Goal: Find specific page/section: Find specific page/section

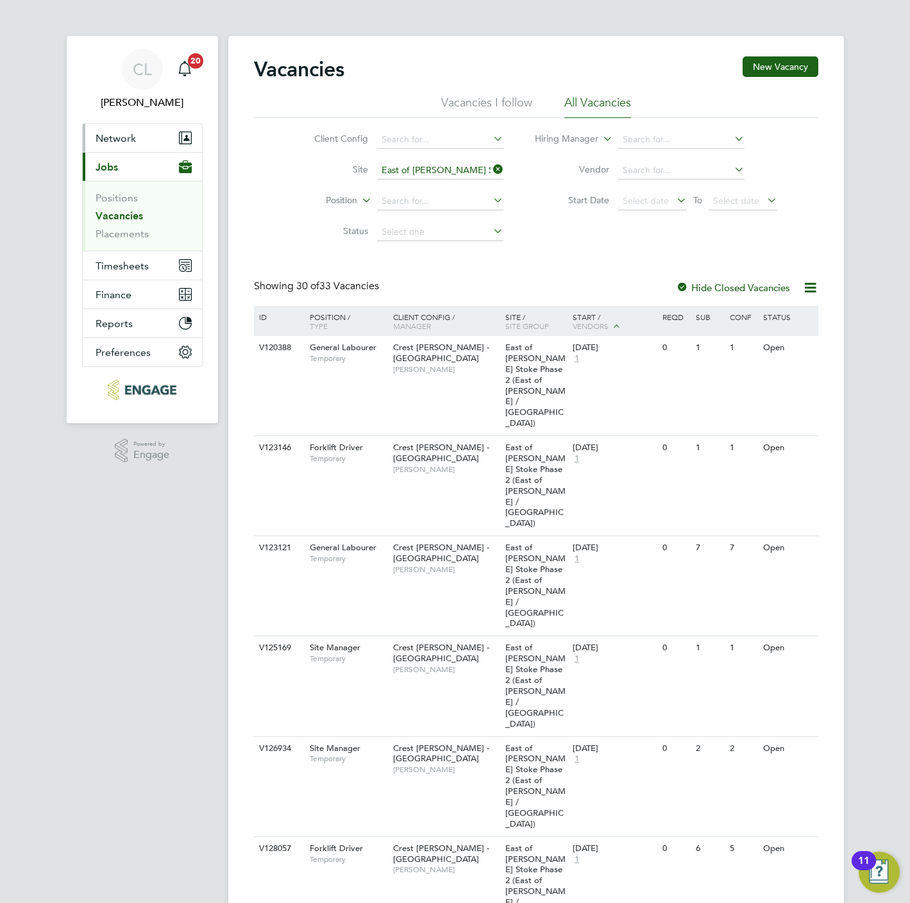
click at [131, 132] on span "Network" at bounding box center [116, 138] width 40 height 12
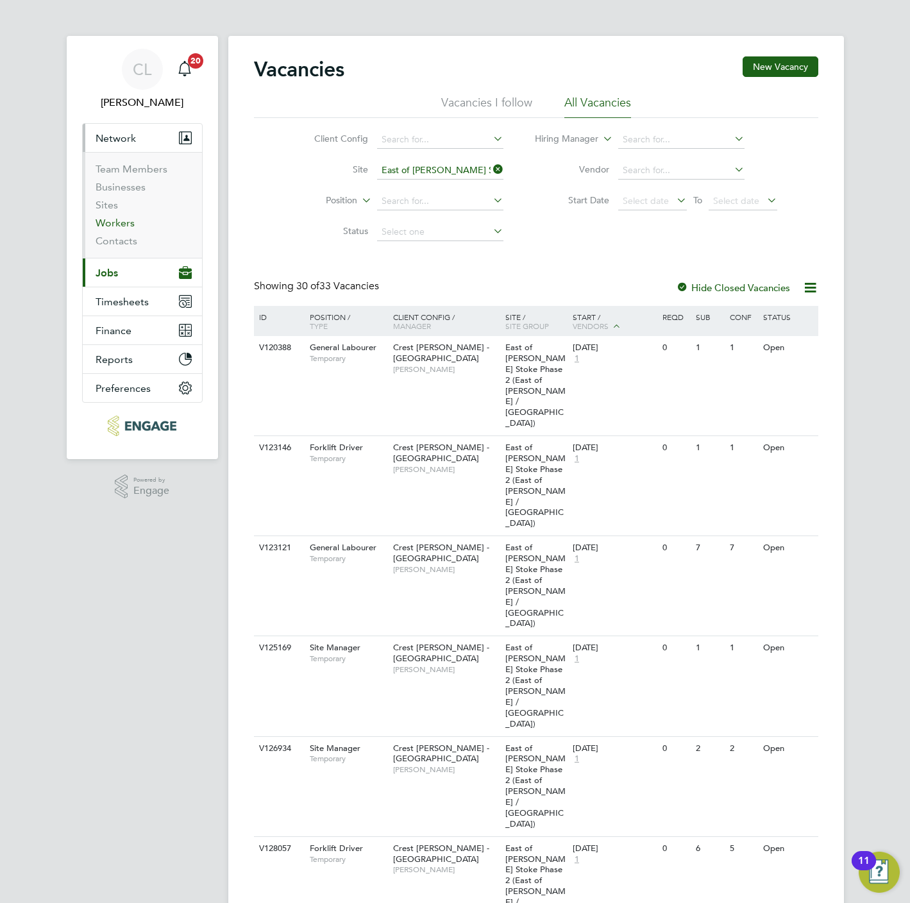
click at [121, 218] on link "Workers" at bounding box center [115, 223] width 39 height 12
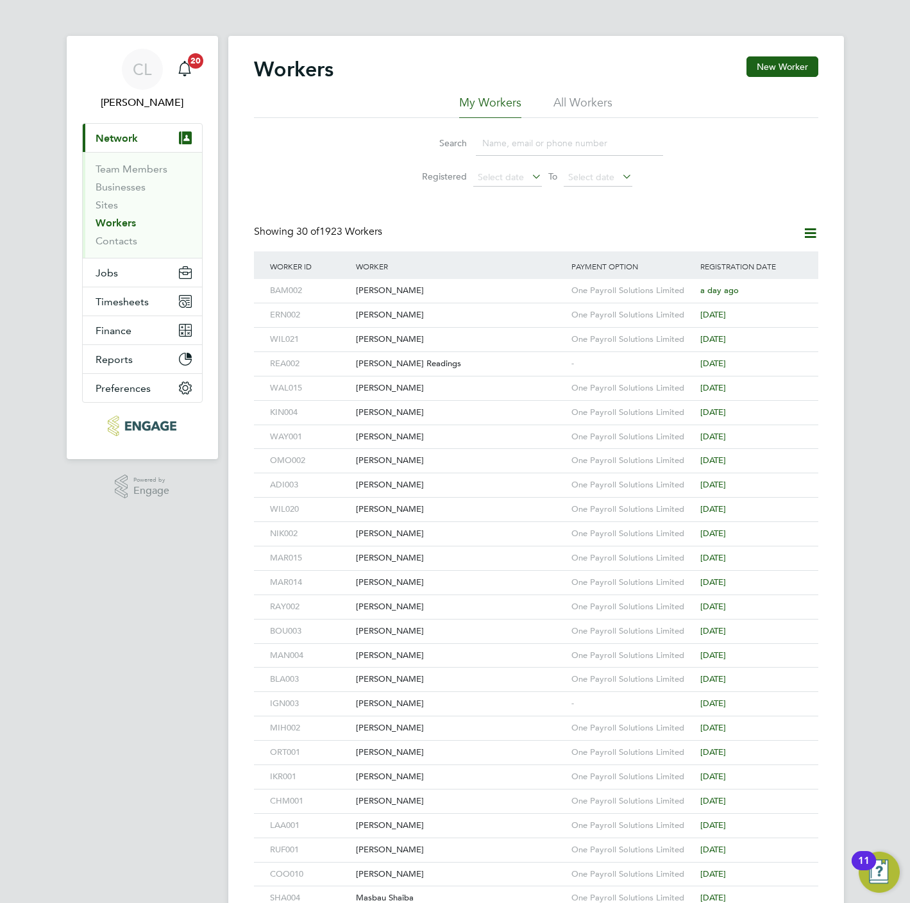
click at [495, 139] on input at bounding box center [569, 143] width 187 height 25
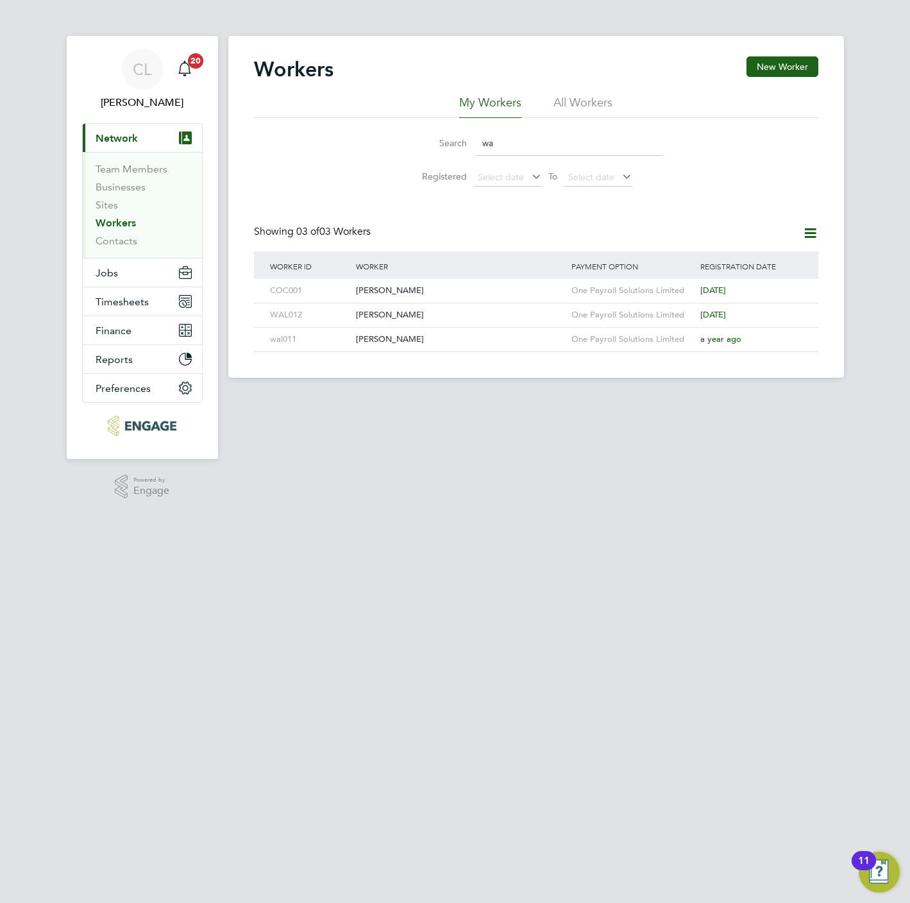
type input "w"
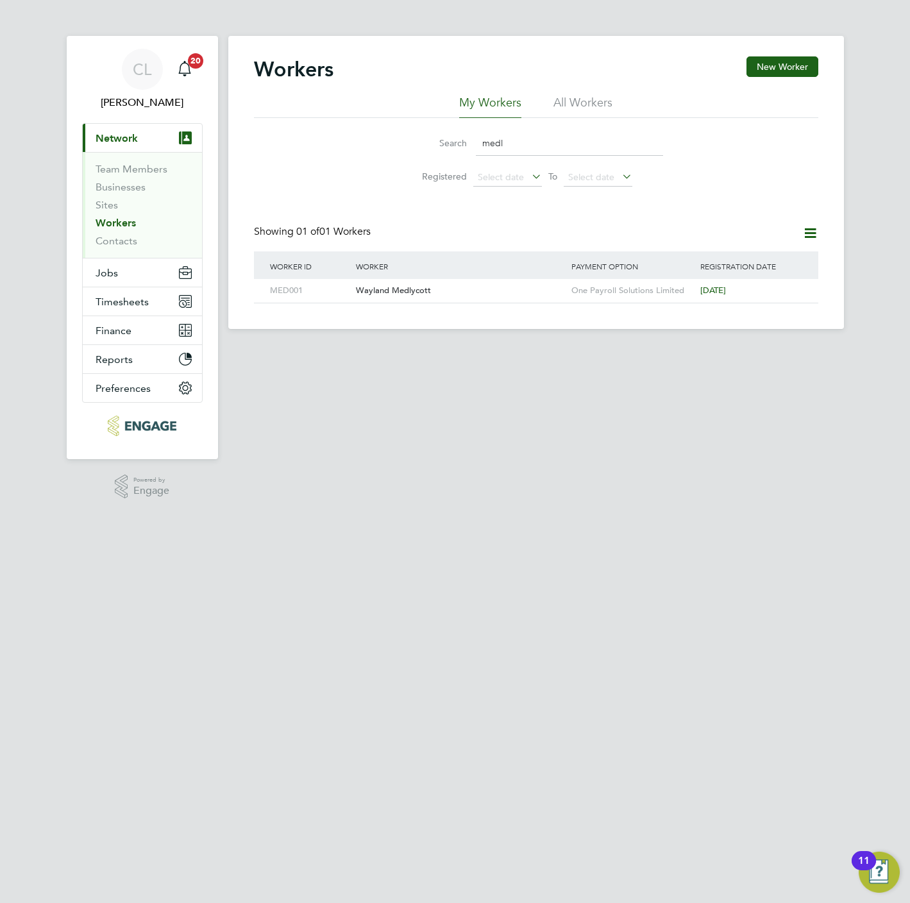
click at [543, 138] on input "medl" at bounding box center [569, 143] width 187 height 25
type input "b"
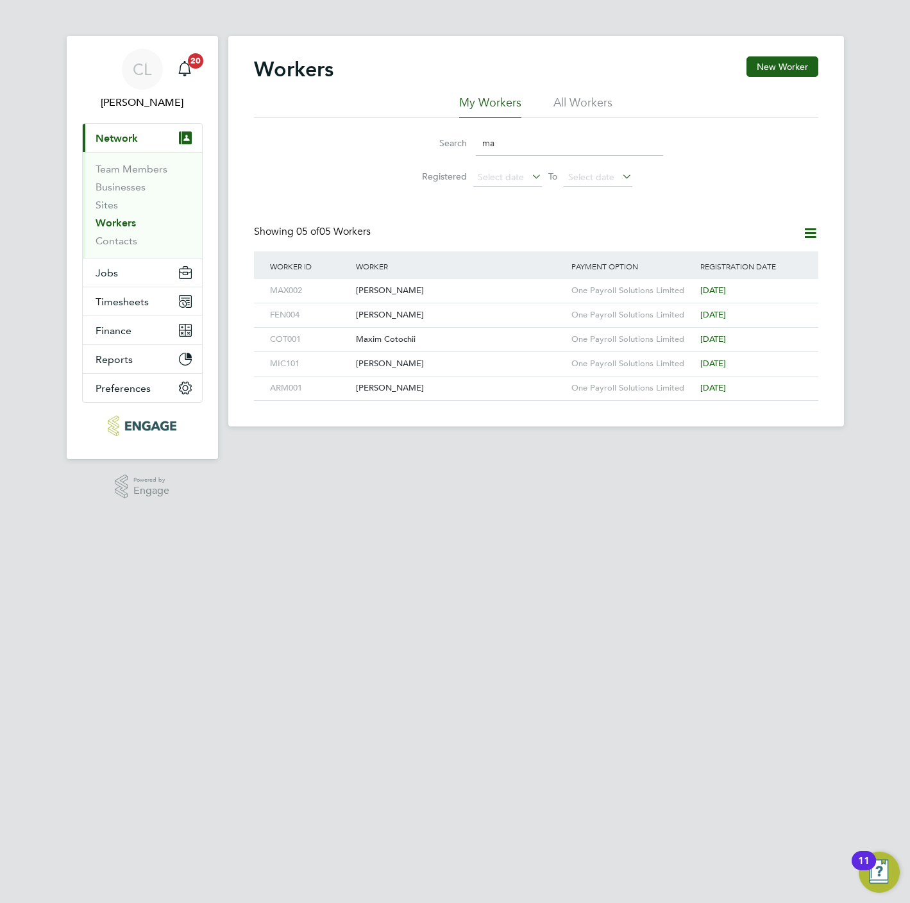
type input "m"
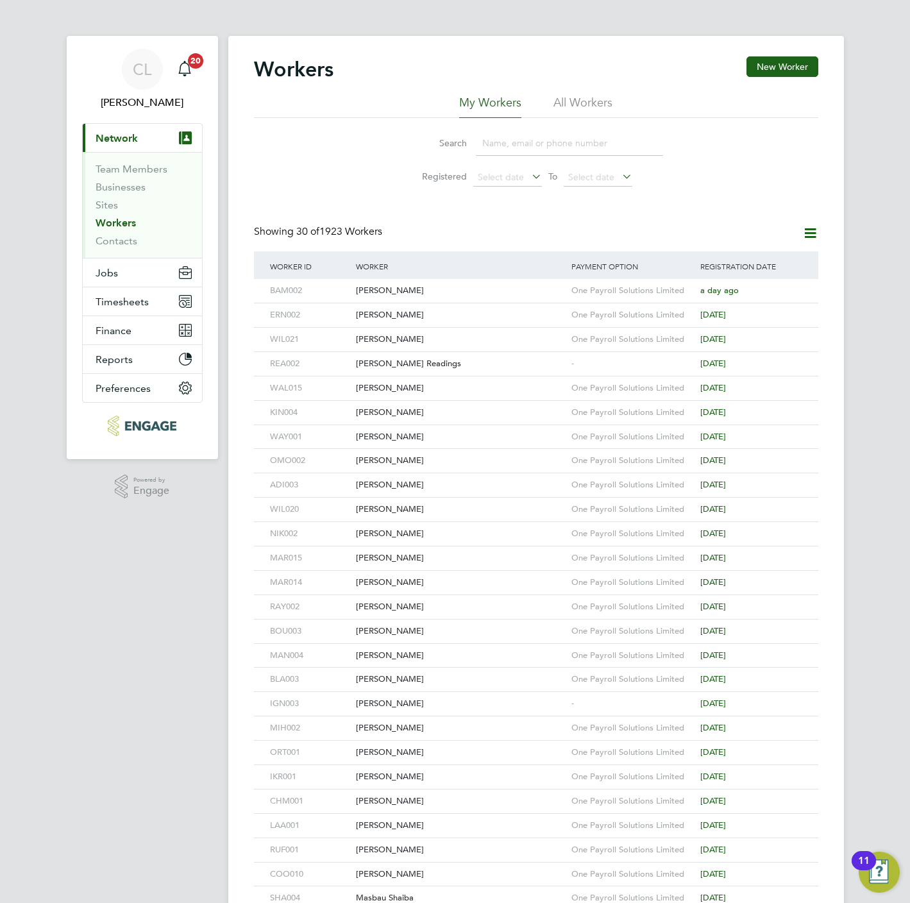
click at [521, 142] on input at bounding box center [569, 143] width 187 height 25
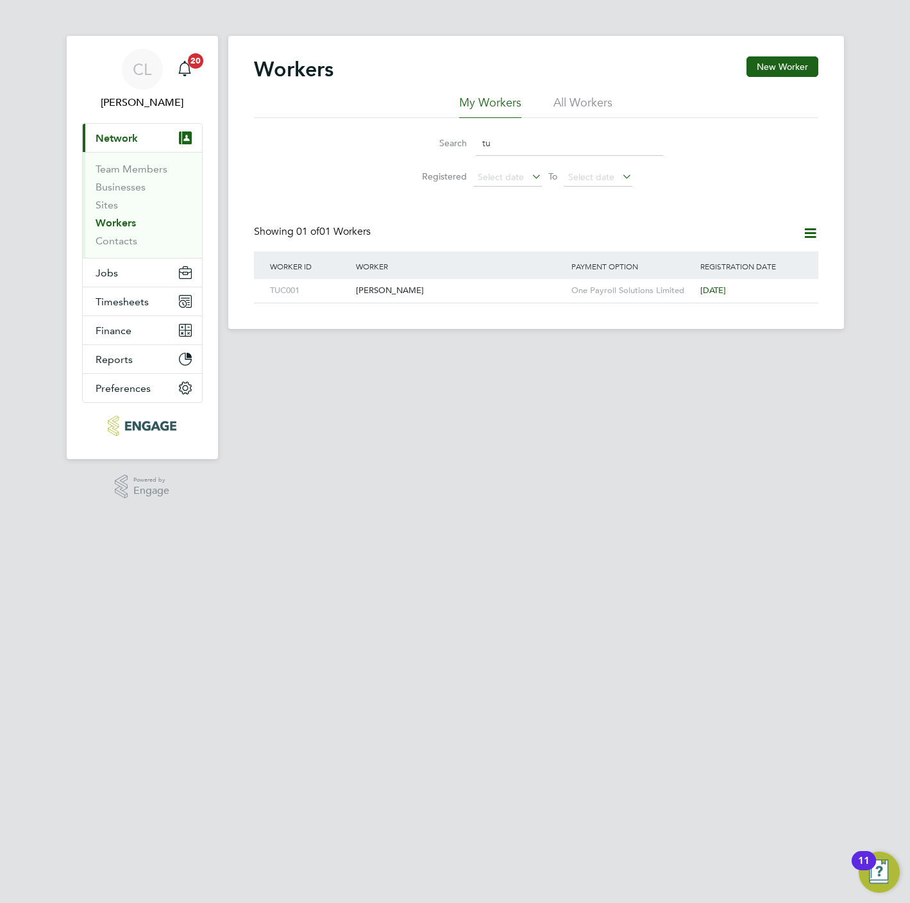
type input "t"
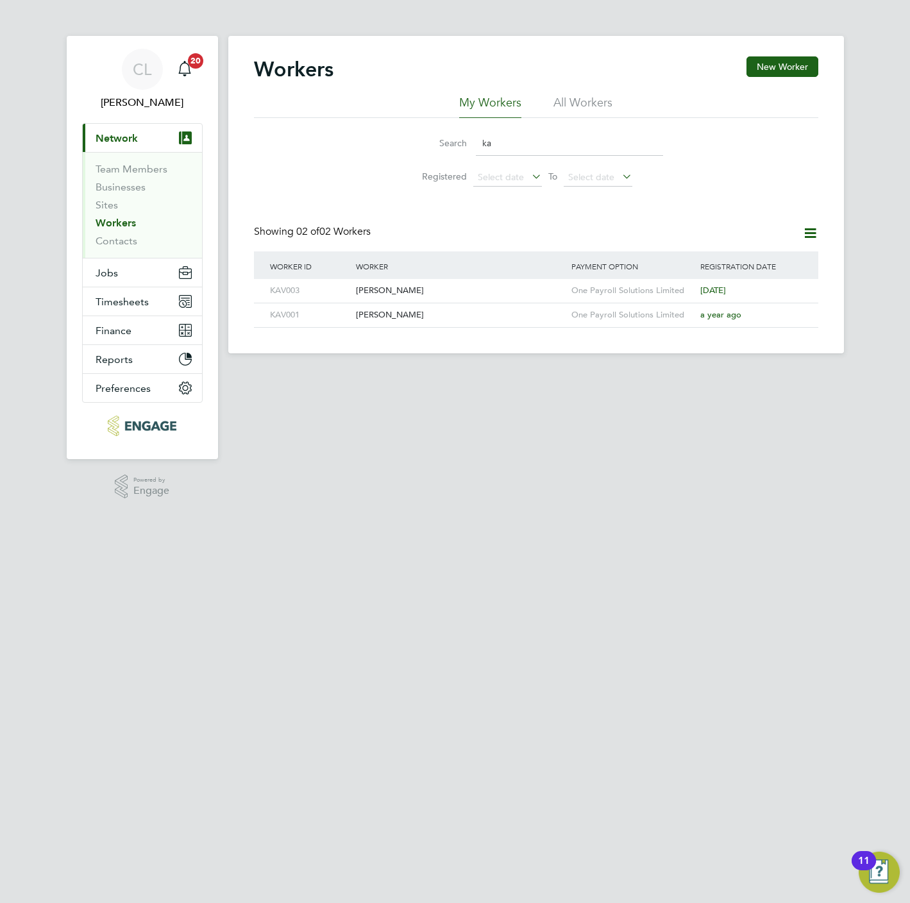
type input "k"
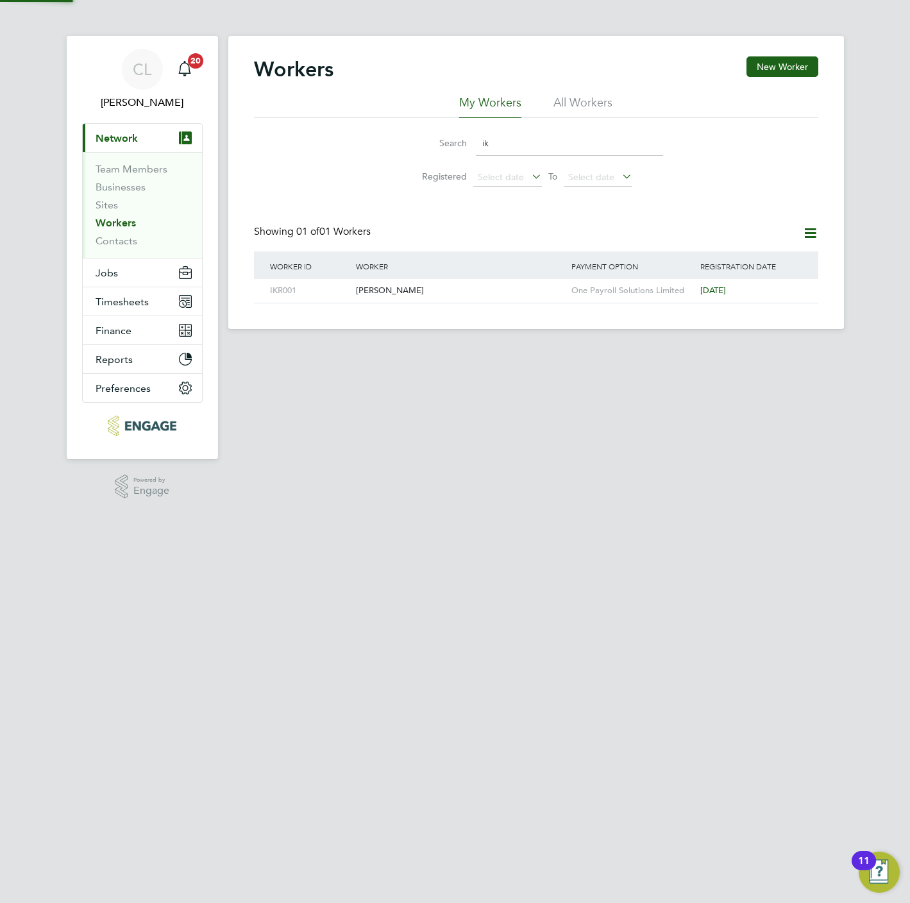
type input "i"
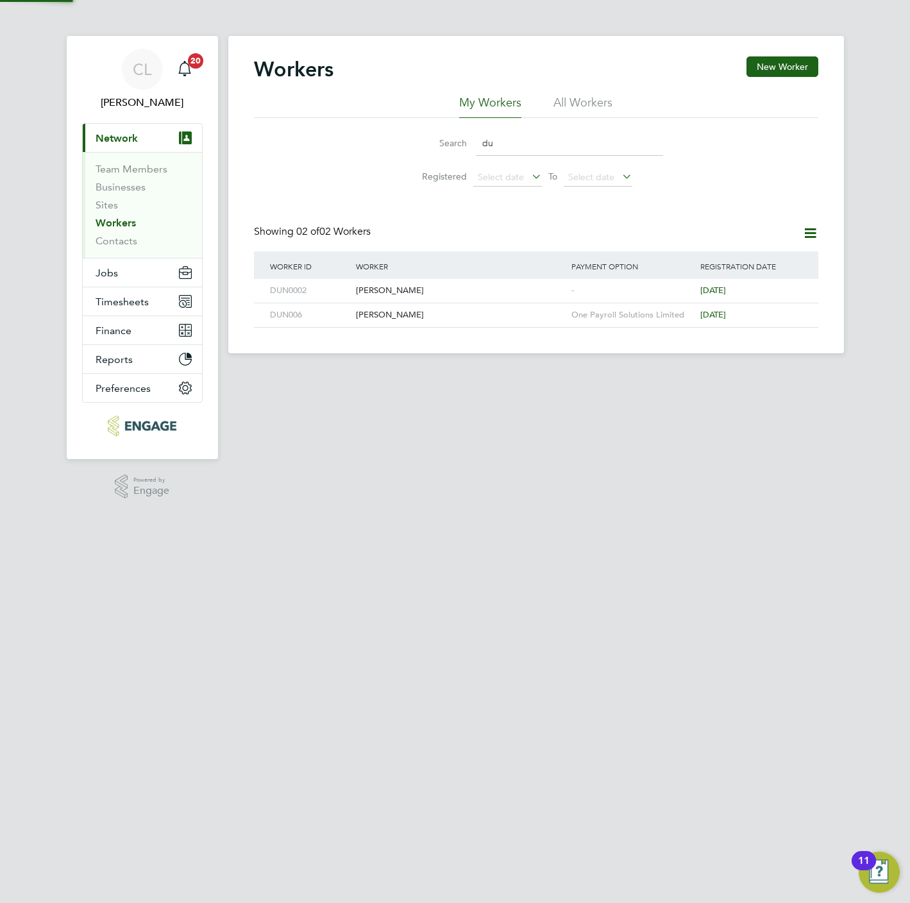
type input "d"
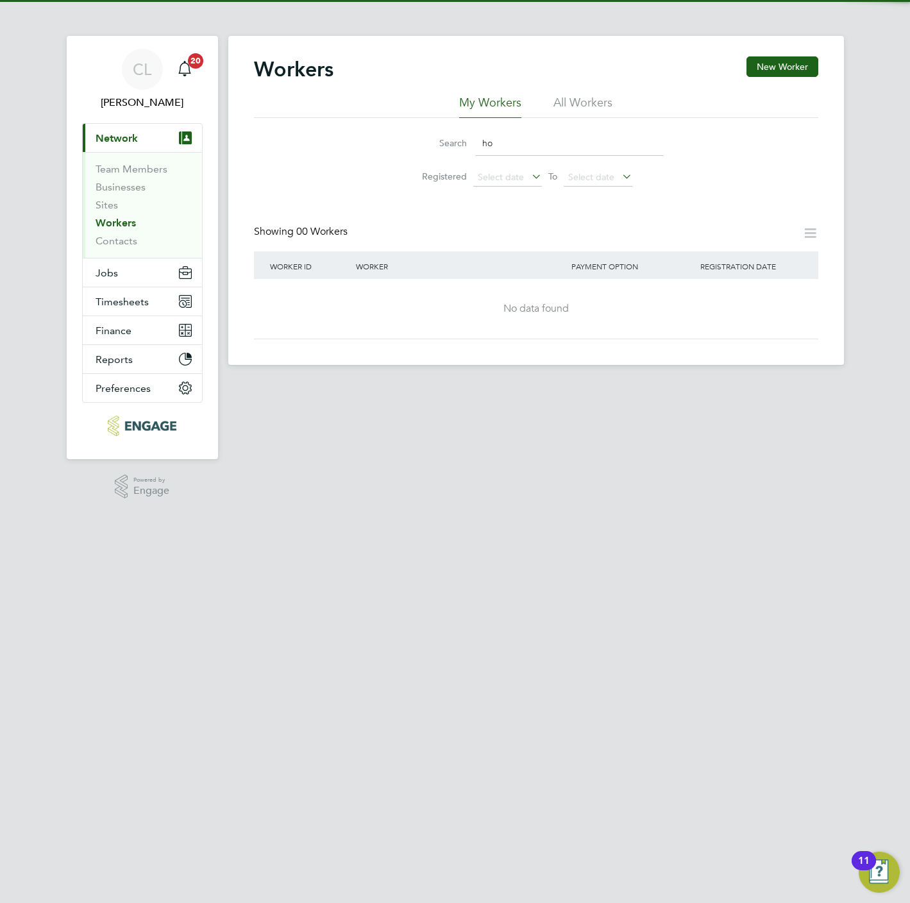
type input "h"
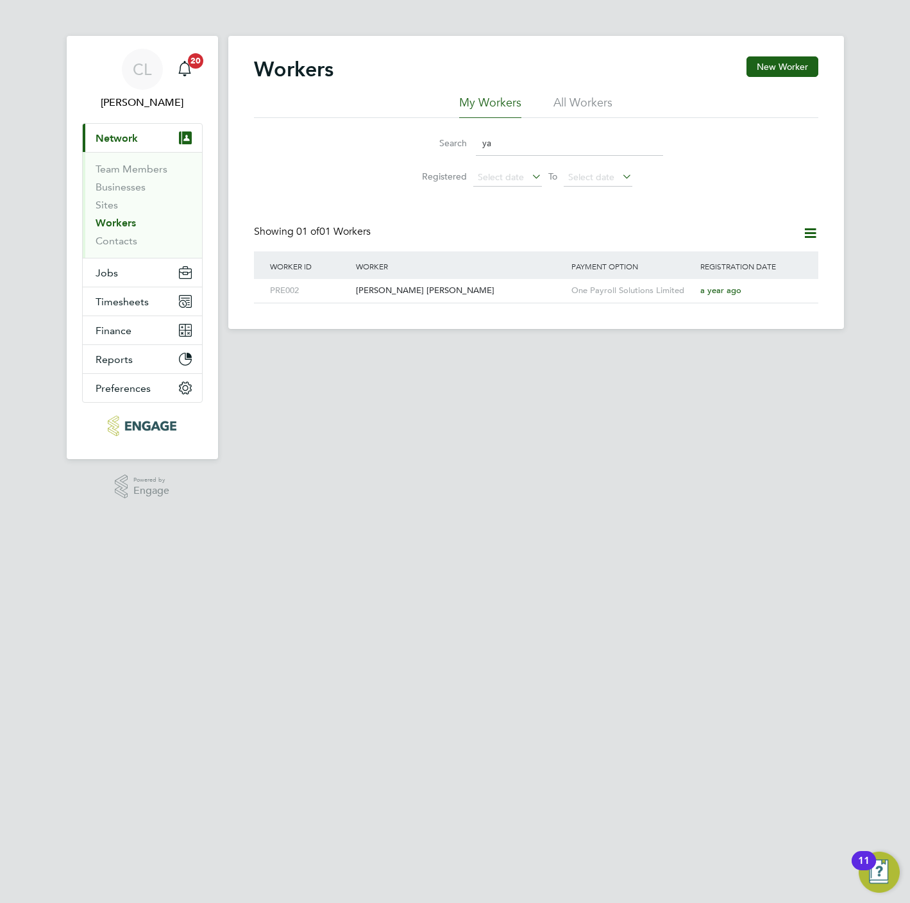
type input "y"
type input "j"
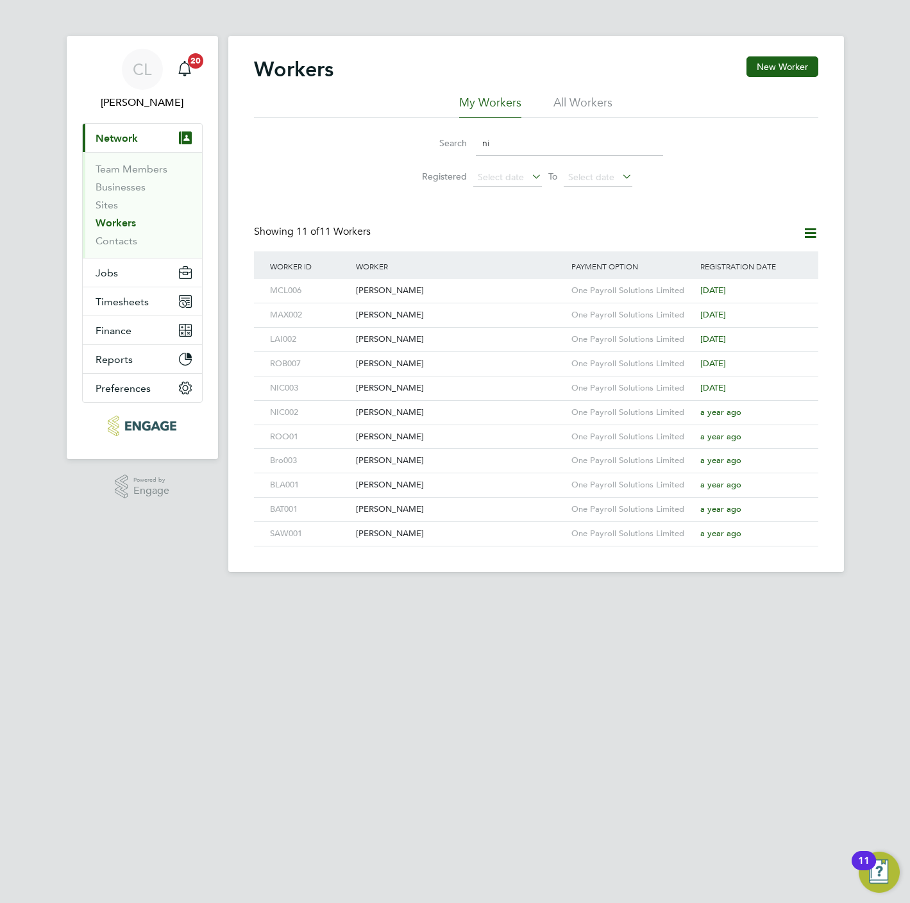
type input "n"
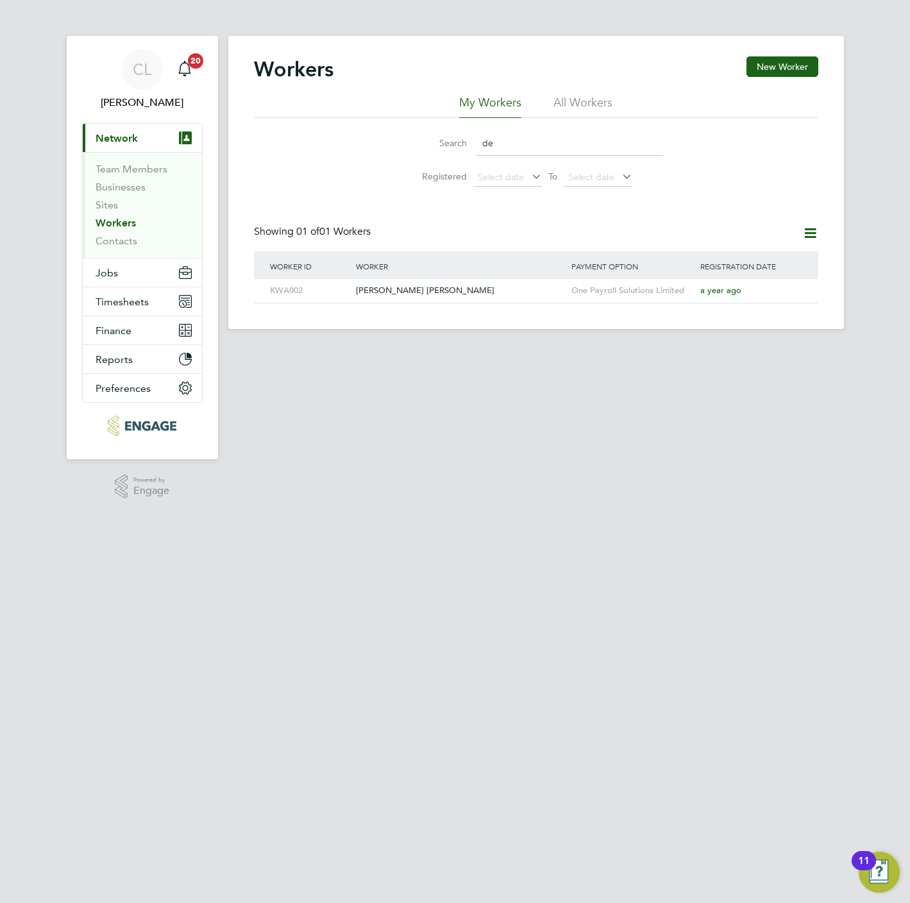
type input "d"
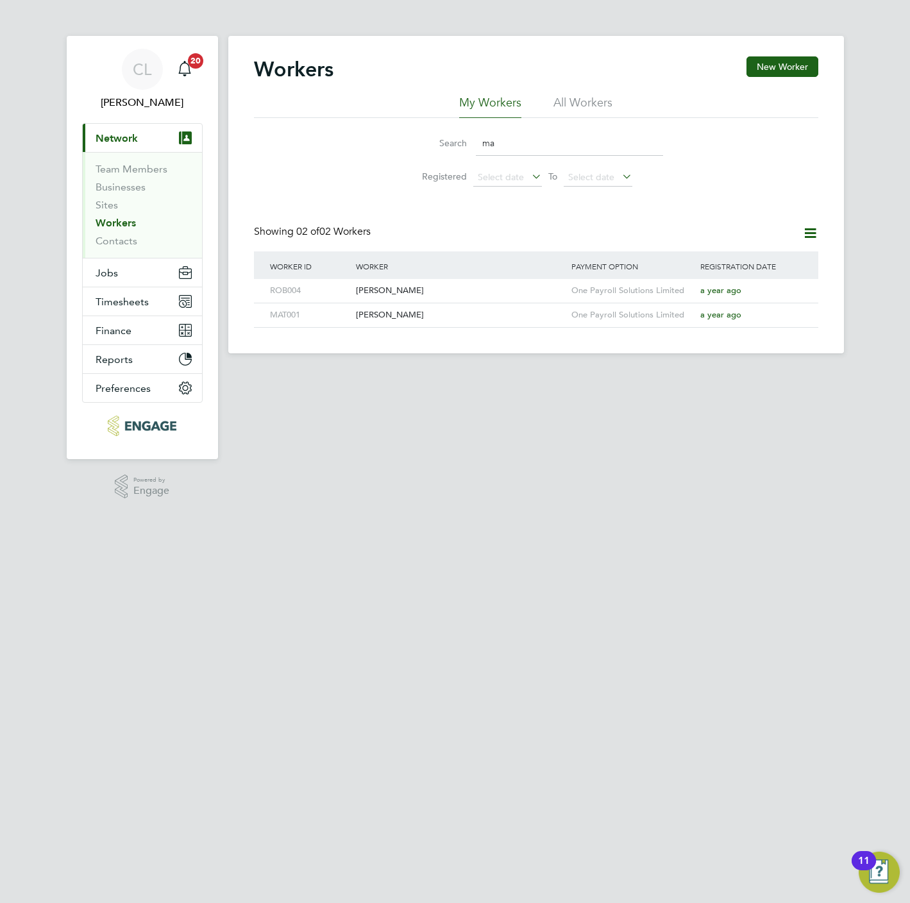
type input "m"
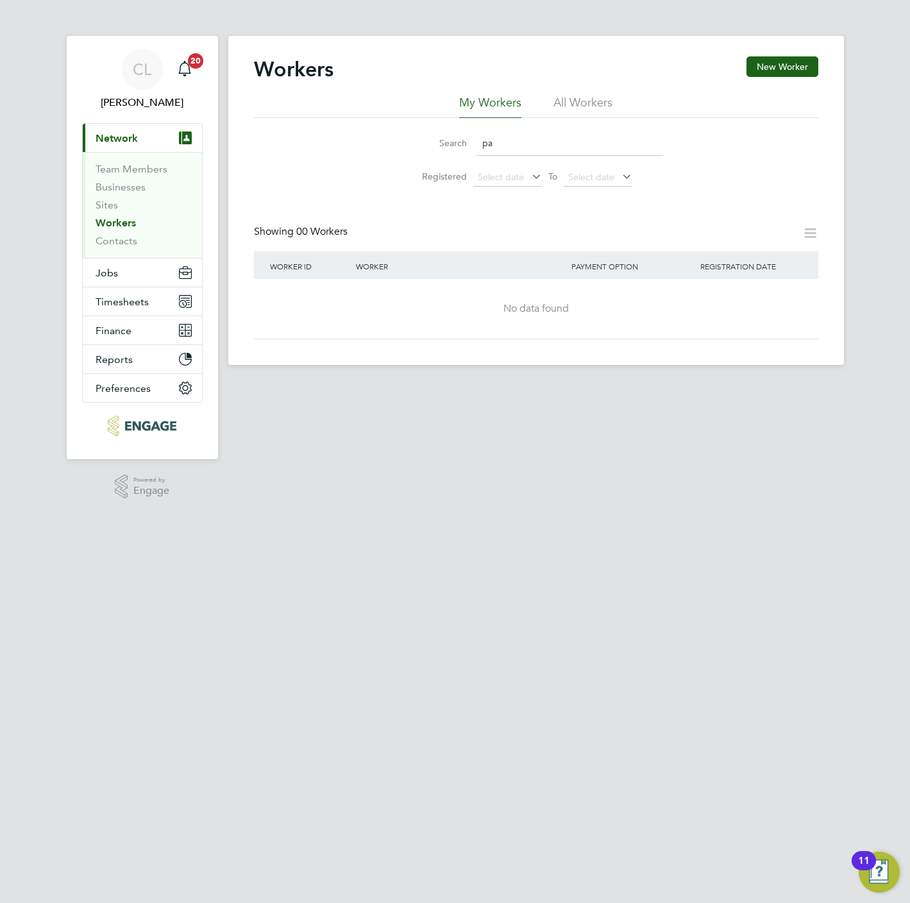
type input "p"
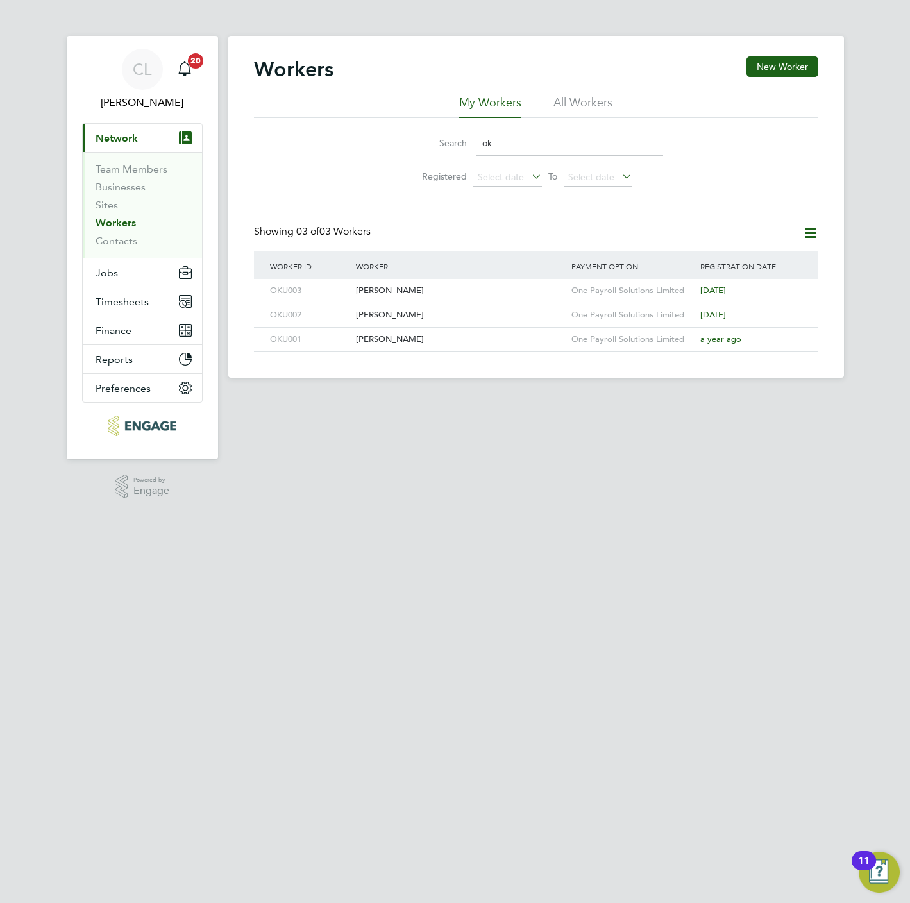
type input "o"
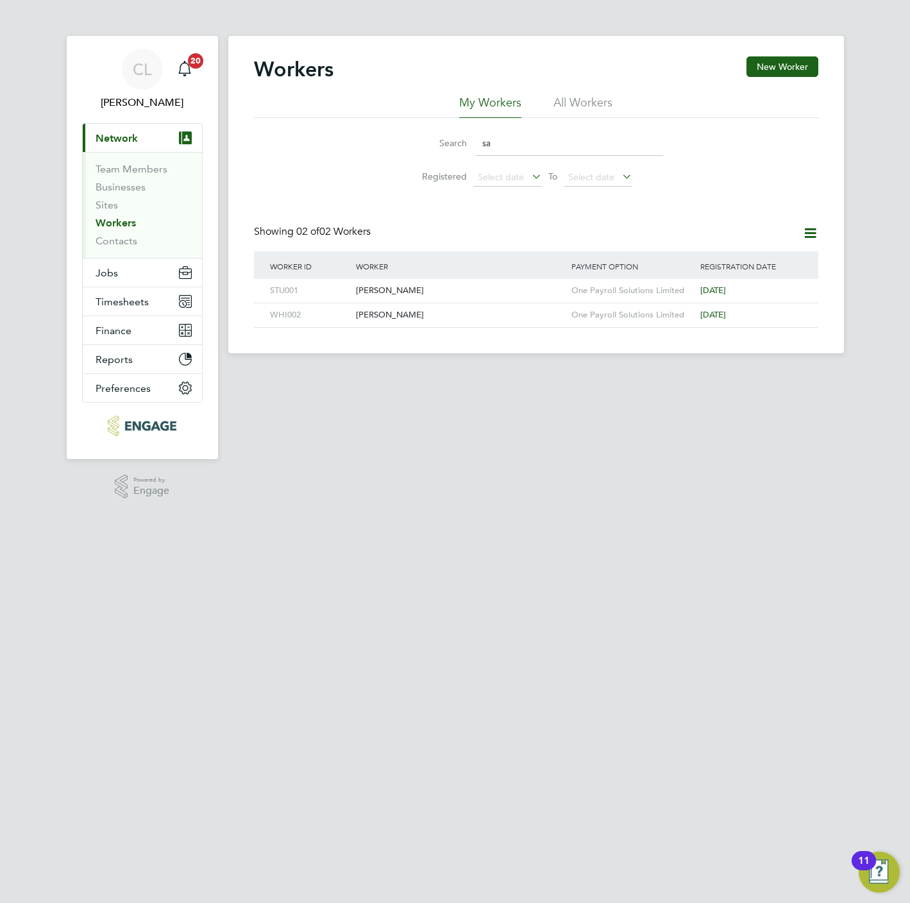
type input "s"
type input "d"
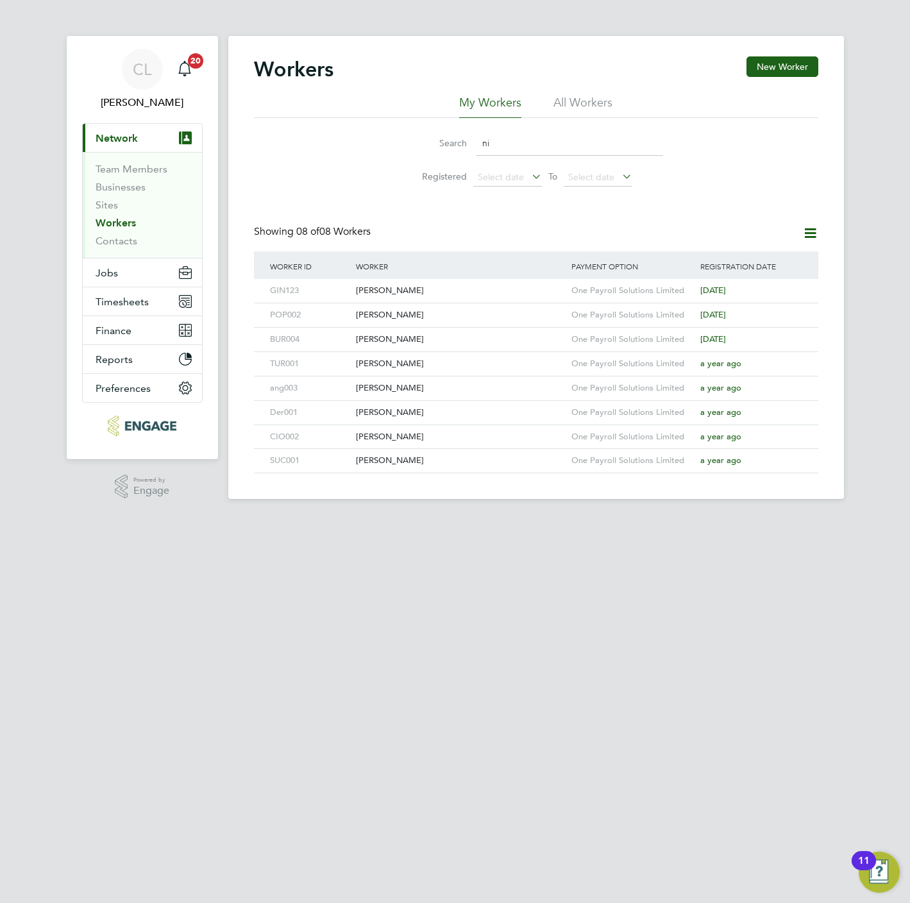
type input "n"
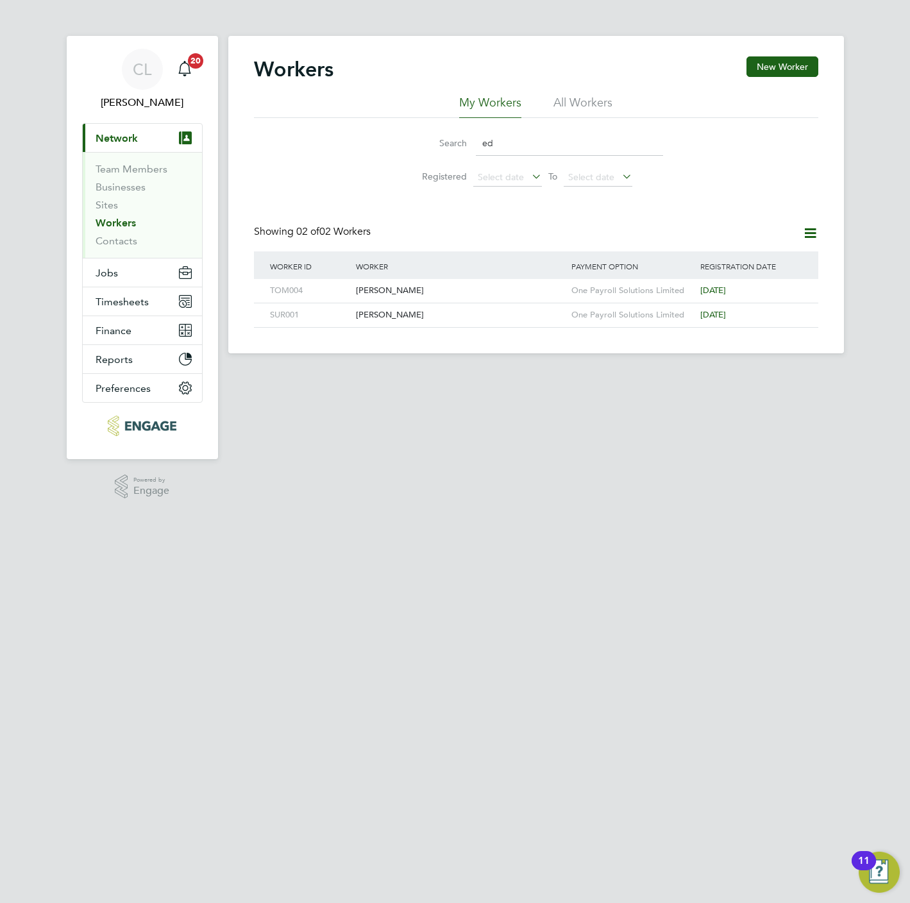
type input "e"
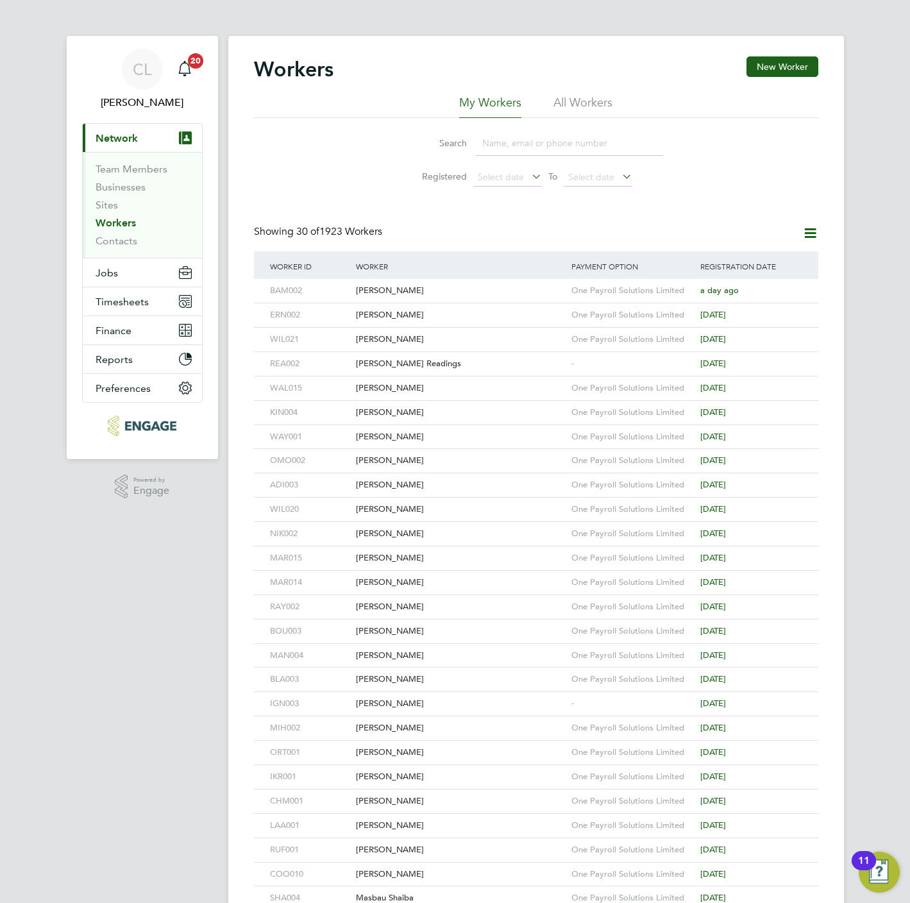
click at [531, 151] on input at bounding box center [569, 143] width 187 height 25
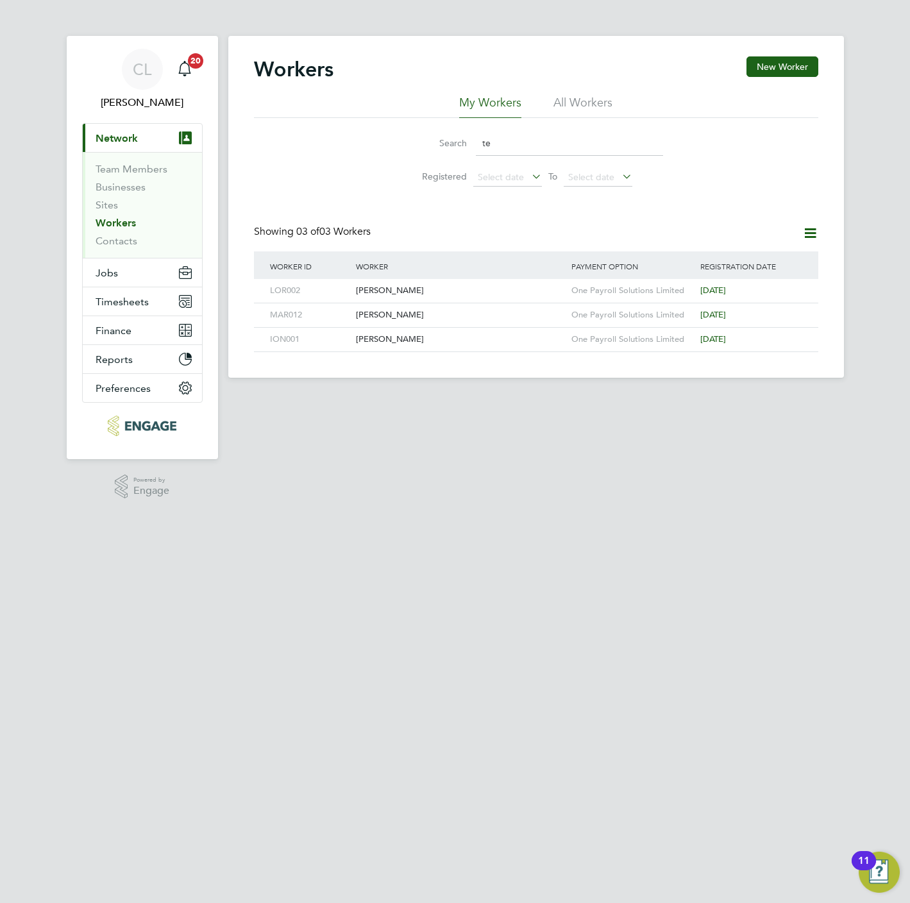
type input "t"
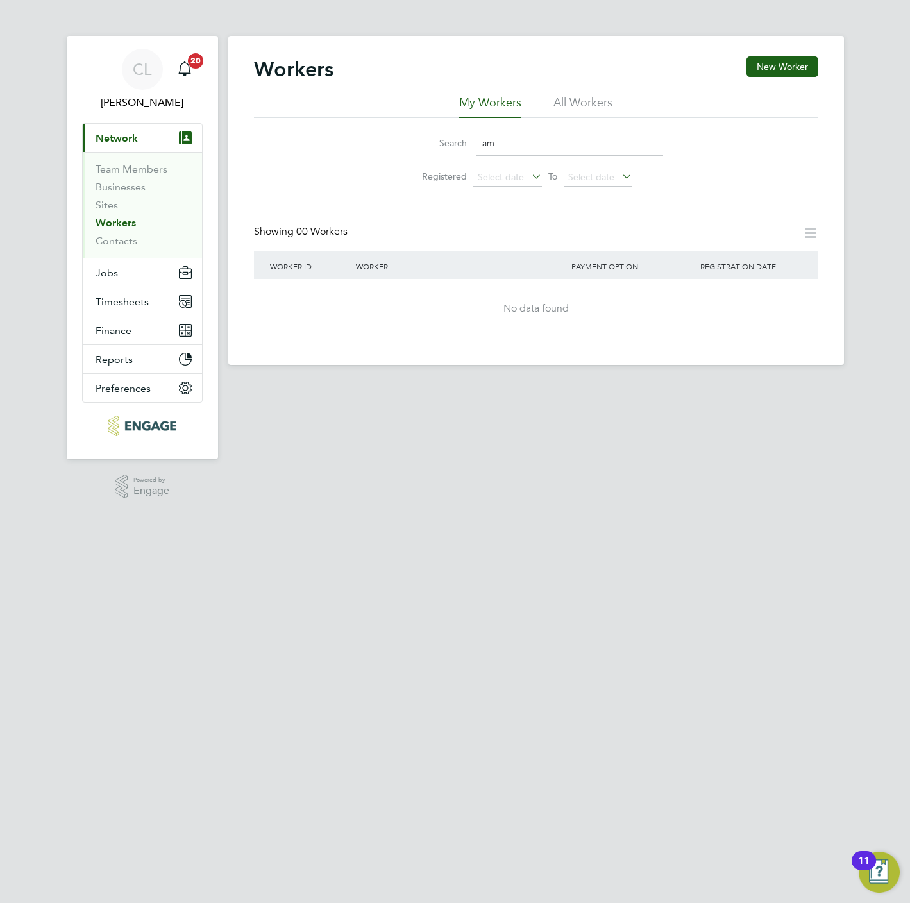
type input "a"
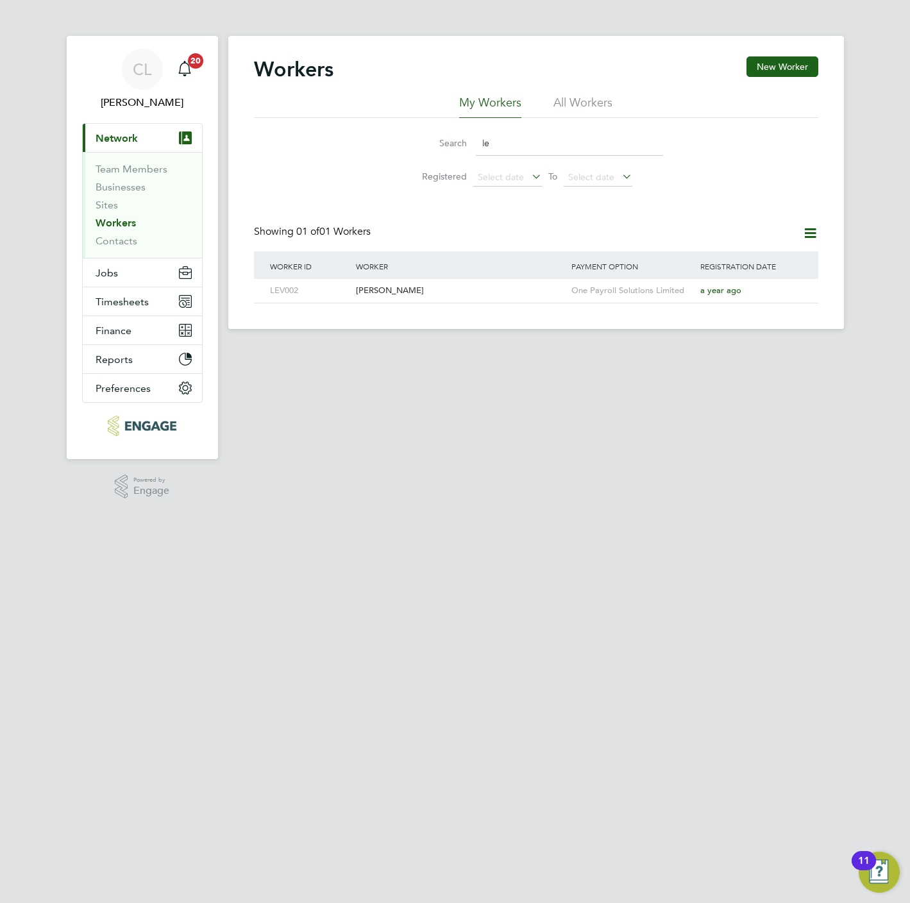
type input "l"
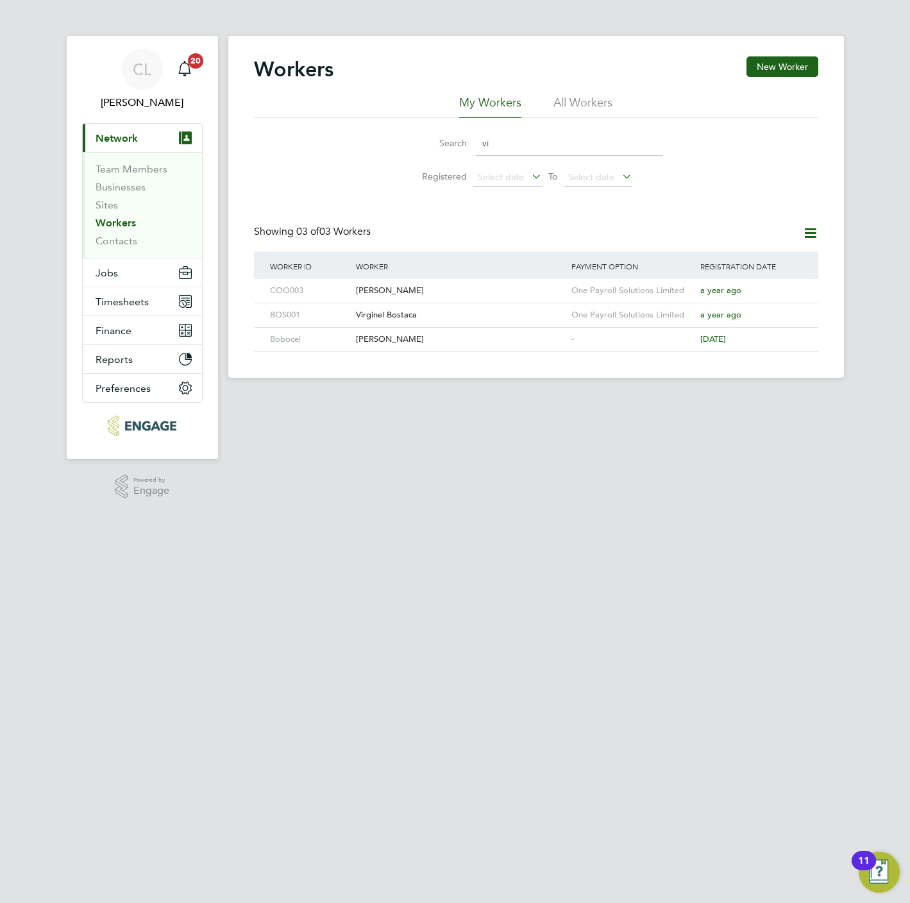
type input "v"
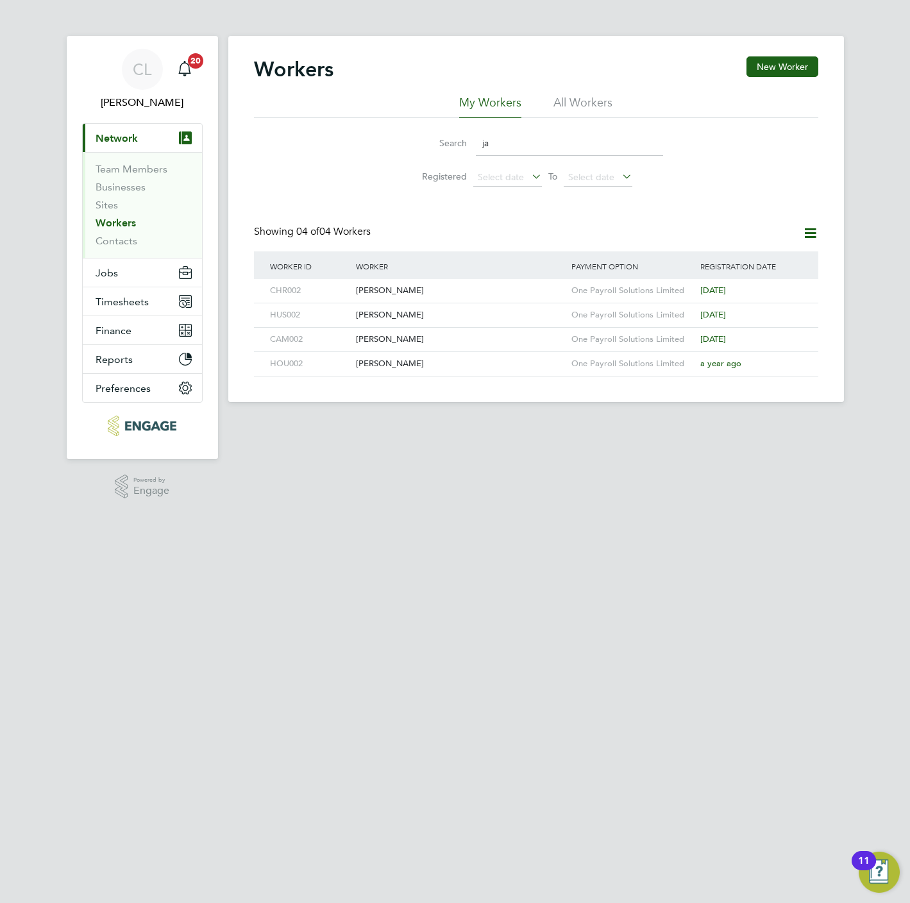
type input "j"
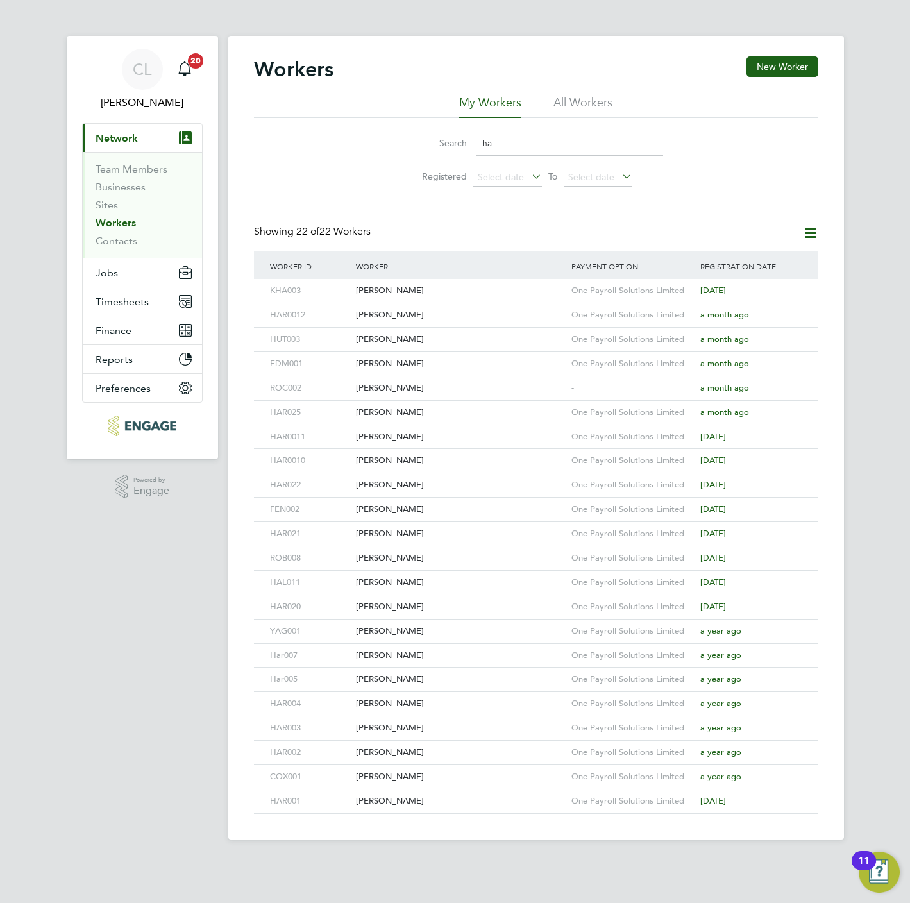
type input "h"
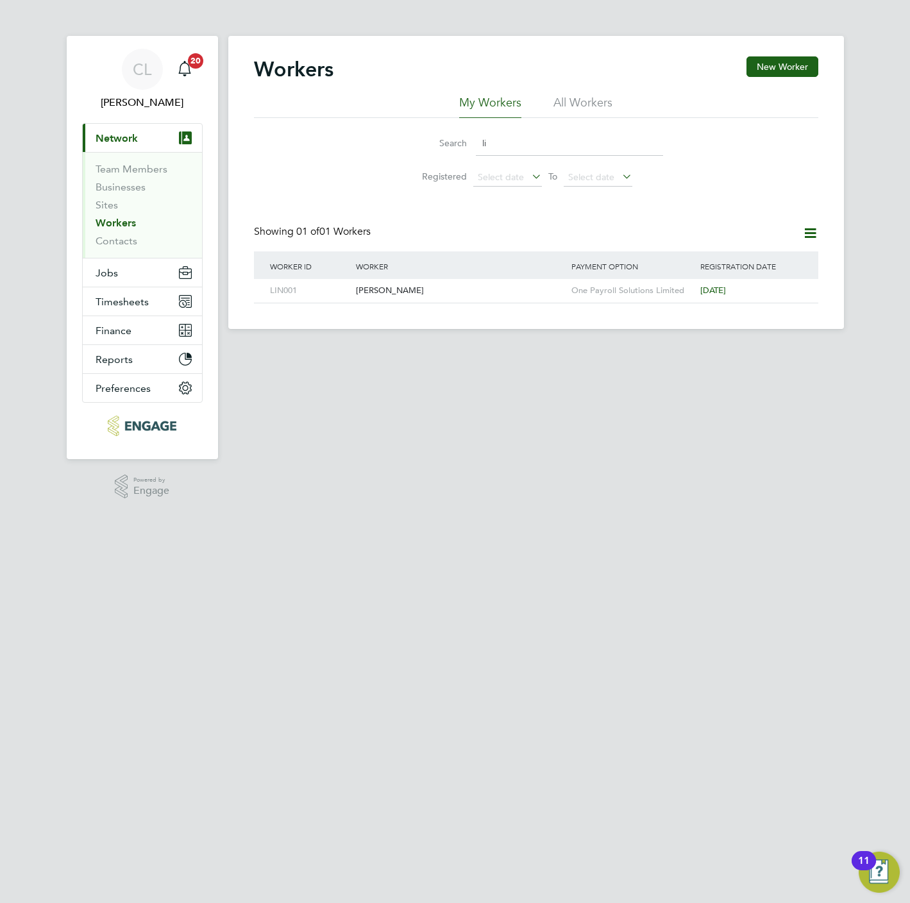
type input "l"
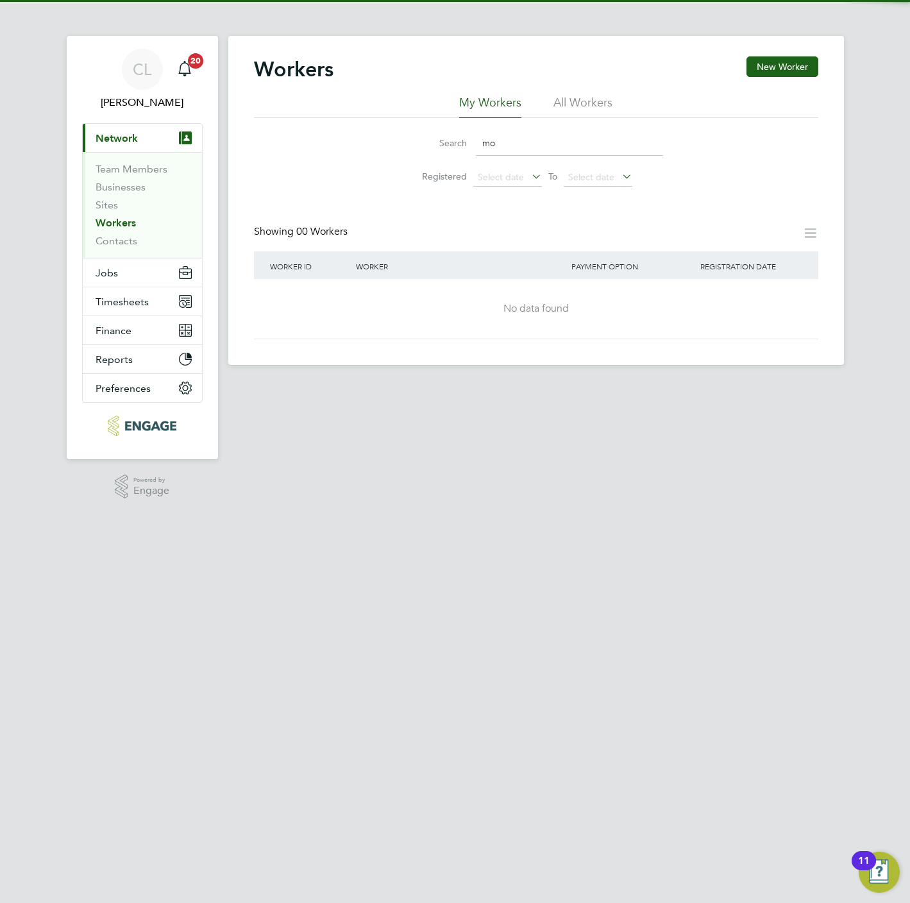
type input "m"
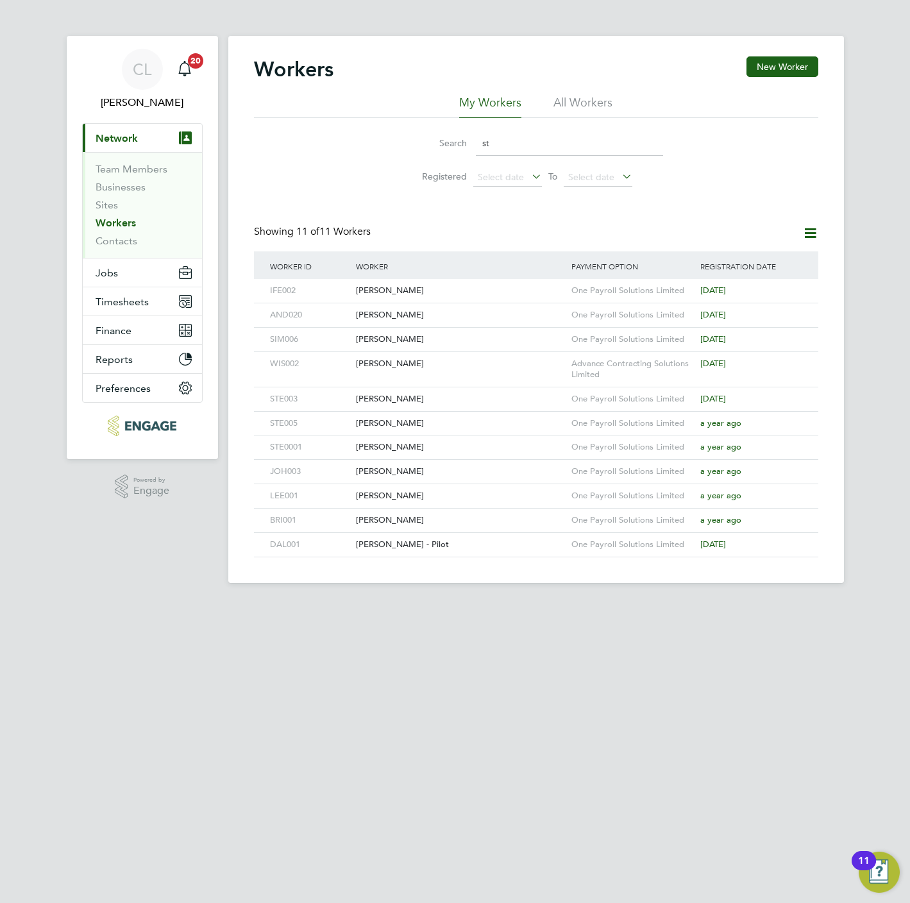
type input "s"
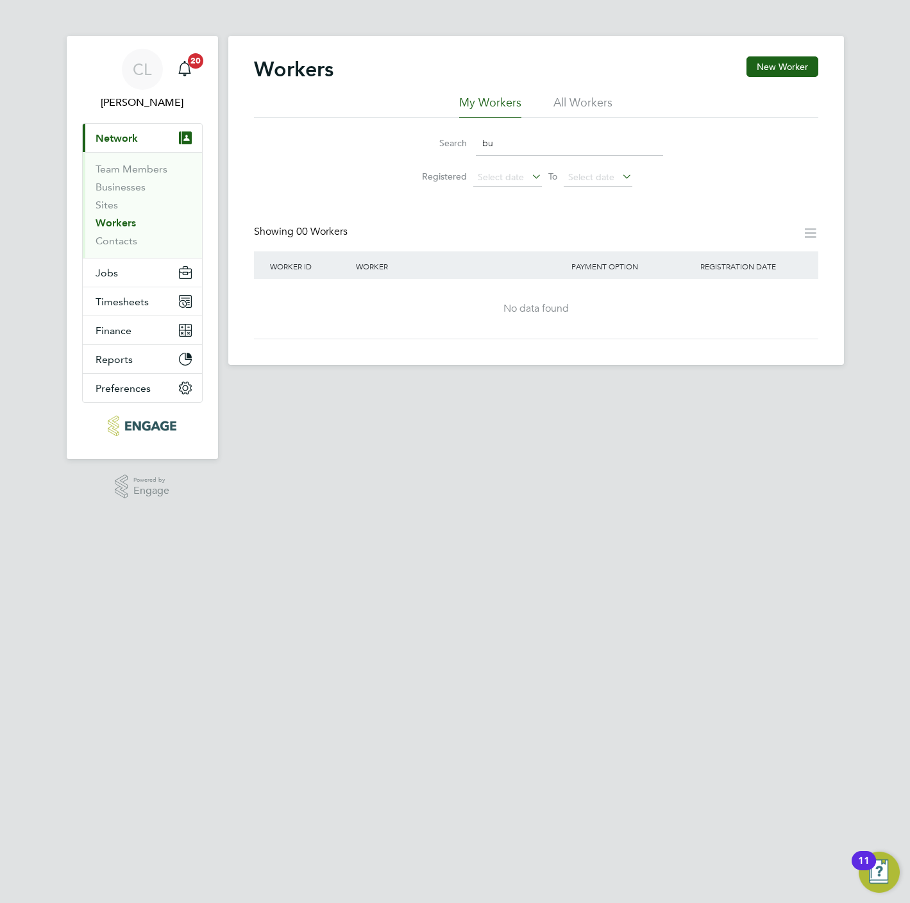
type input "b"
